Goal: Information Seeking & Learning: Learn about a topic

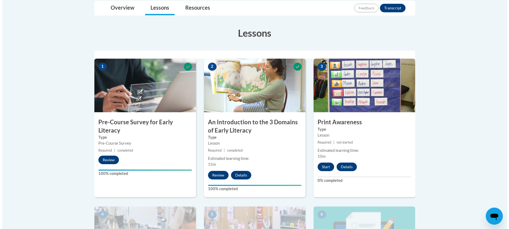
scroll to position [134, 0]
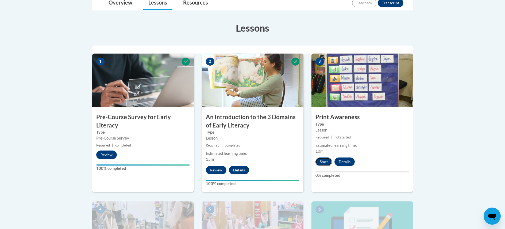
click at [324, 161] on button "Start" at bounding box center [324, 161] width 17 height 9
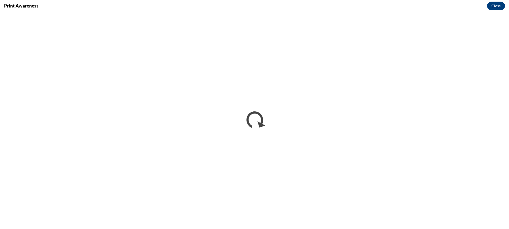
scroll to position [0, 0]
click at [489, 12] on iframe at bounding box center [254, 120] width 509 height 217
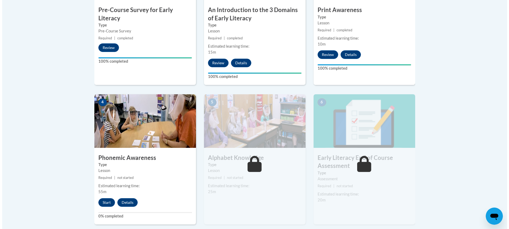
scroll to position [250, 0]
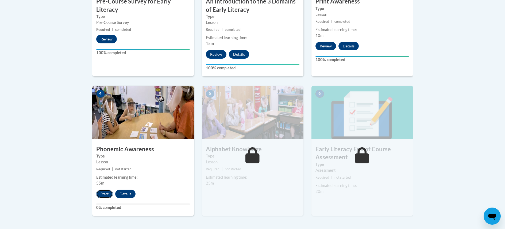
click at [99, 193] on button "Start" at bounding box center [104, 193] width 17 height 9
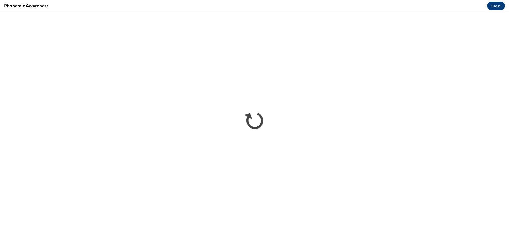
scroll to position [0, 0]
